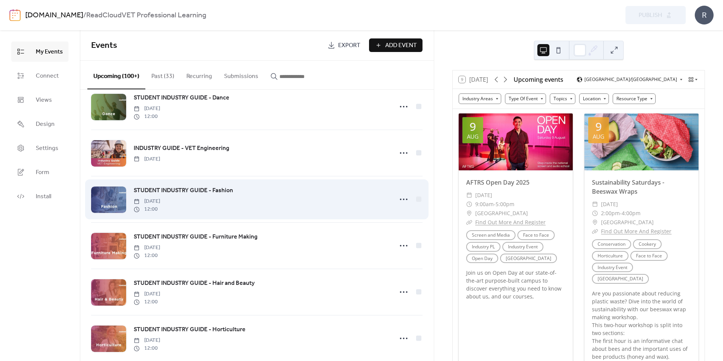
scroll to position [3887, 0]
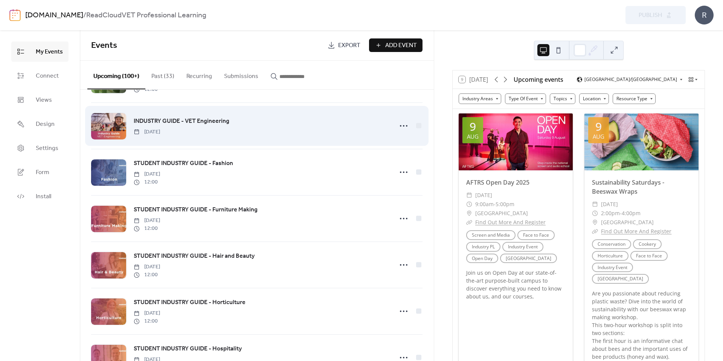
click at [174, 119] on span "INDUSTRY GUIDE - VET Engineering" at bounding box center [182, 121] width 96 height 9
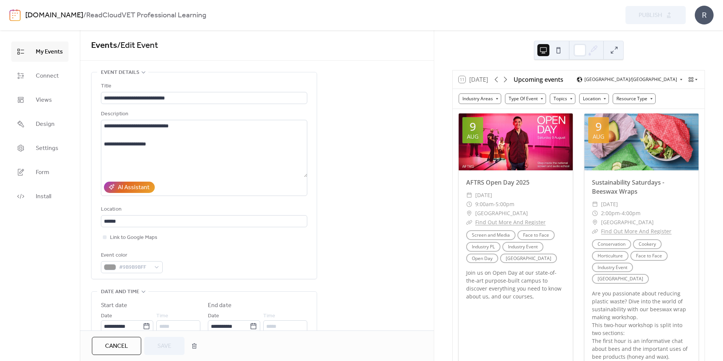
click at [49, 51] on span "My Events" at bounding box center [49, 51] width 27 height 9
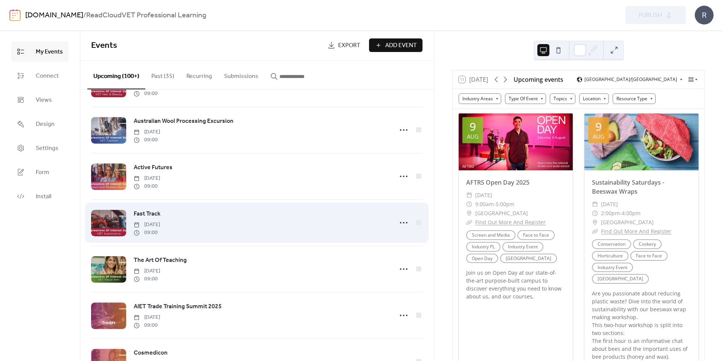
scroll to position [2264, 0]
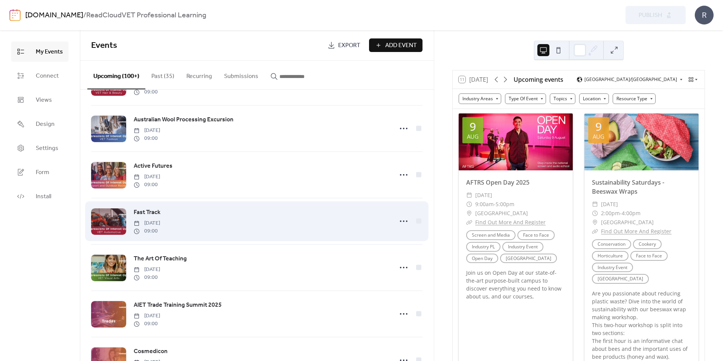
click at [148, 211] on span "Fast Track" at bounding box center [147, 212] width 27 height 9
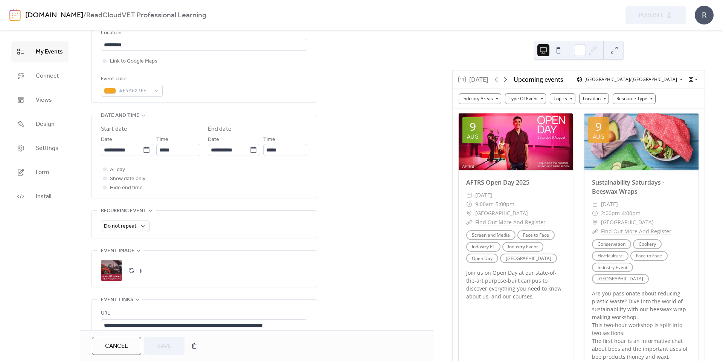
scroll to position [204, 0]
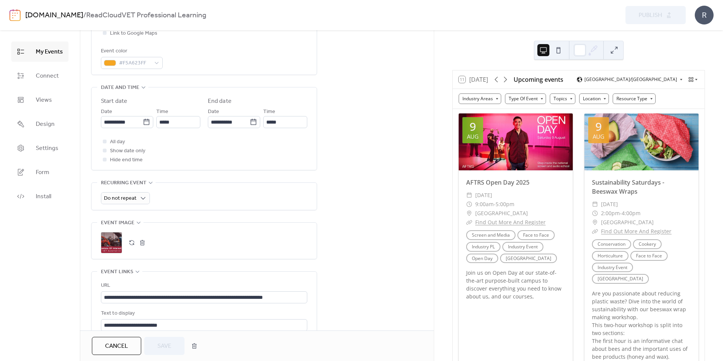
click at [109, 244] on div ";" at bounding box center [111, 242] width 21 height 21
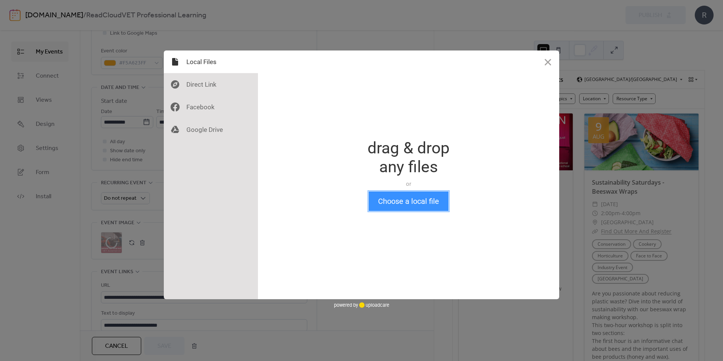
click at [413, 202] on button "Choose a local file" at bounding box center [409, 201] width 80 height 20
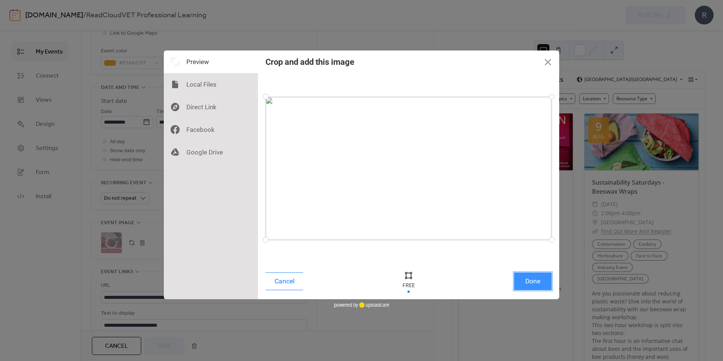
click at [464, 282] on button "Done" at bounding box center [533, 281] width 38 height 18
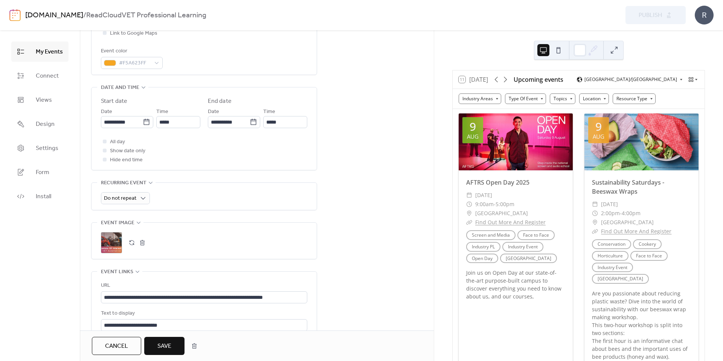
click at [164, 283] on span "Save" at bounding box center [164, 345] width 14 height 9
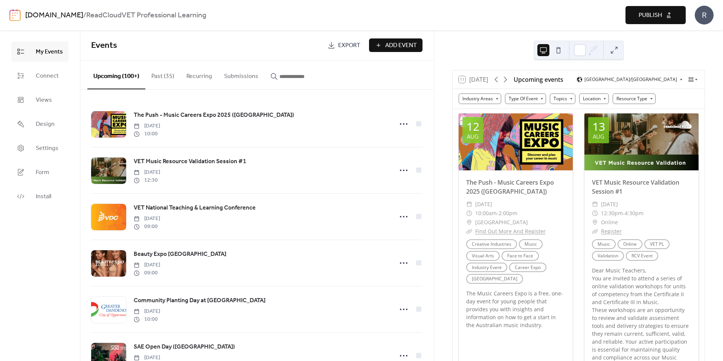
click at [464, 17] on span "Publish" at bounding box center [649, 15] width 23 height 9
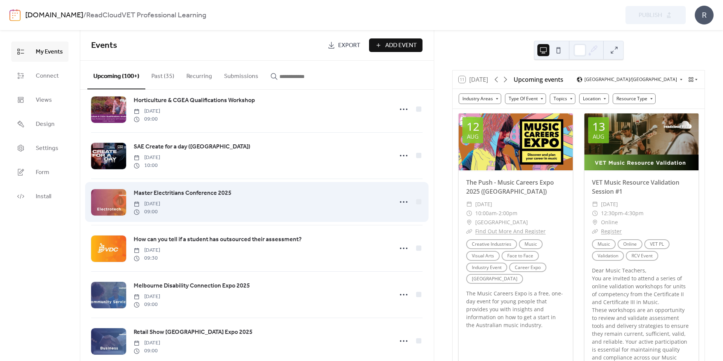
scroll to position [1460, 0]
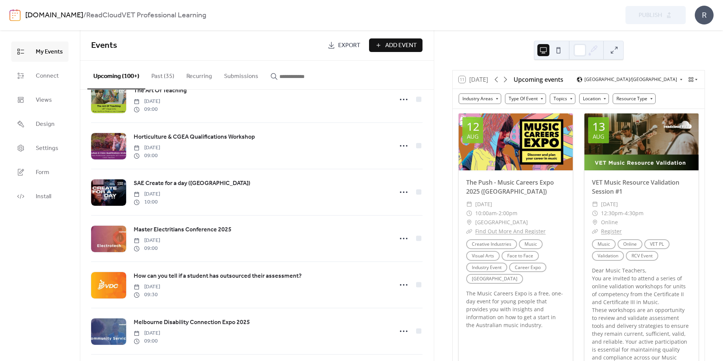
click at [198, 42] on span "Events" at bounding box center [206, 45] width 231 height 15
